Goal: Task Accomplishment & Management: Use online tool/utility

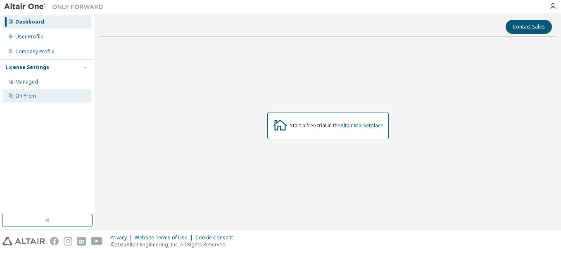
click at [32, 97] on div "On Prem" at bounding box center [25, 95] width 21 height 7
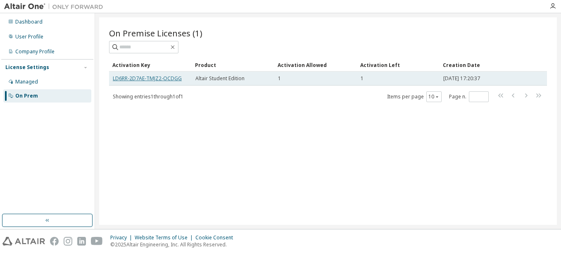
click at [163, 78] on link "LD6RR-2D7AE-TMJZ2-OCDGG" at bounding box center [147, 78] width 69 height 7
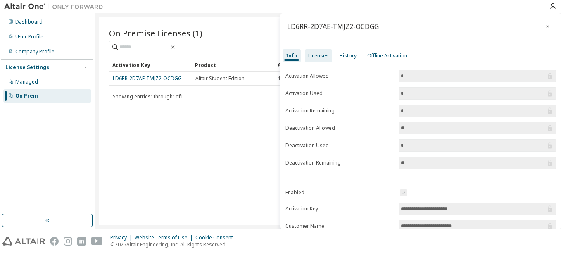
click at [319, 55] on div "Licenses" at bounding box center [318, 55] width 21 height 7
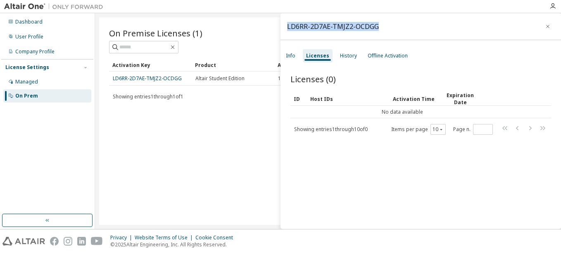
drag, startPoint x: 385, startPoint y: 25, endPoint x: 288, endPoint y: 27, distance: 97.5
click at [288, 27] on div "LD6RR-2D7AE-TMJZ2-OCDGG" at bounding box center [420, 26] width 280 height 27
copy div "LD6RR-2D7AE-TMJZ2-OCDGG"
